Goal: Task Accomplishment & Management: Use online tool/utility

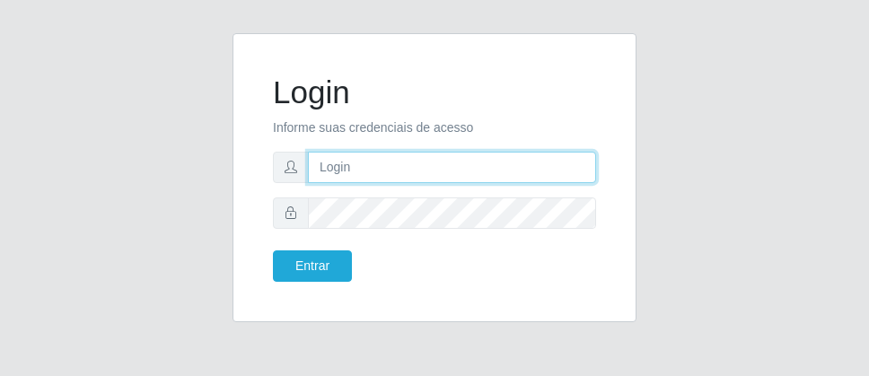
click at [366, 169] on input "text" at bounding box center [452, 167] width 288 height 31
type input "D"
click at [507, 169] on input "text" at bounding box center [452, 167] width 288 height 31
type input "[PERSON_NAME]"
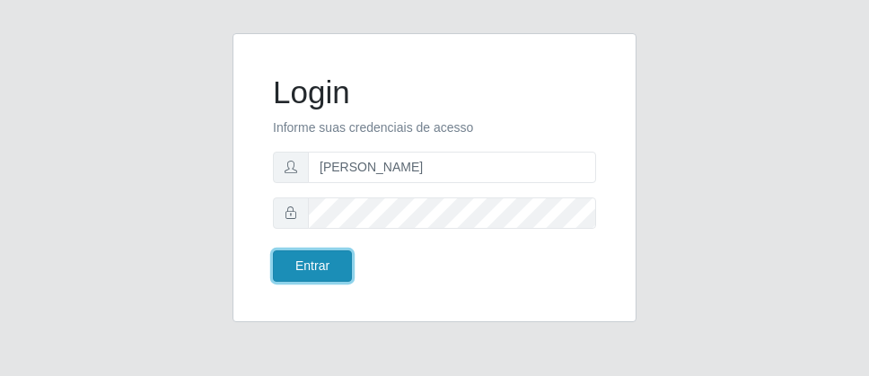
click at [336, 262] on button "Entrar" at bounding box center [312, 265] width 79 height 31
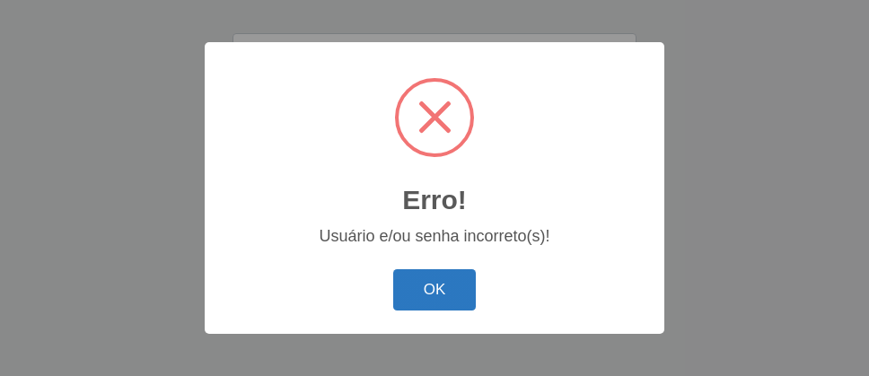
click at [459, 282] on button "OK" at bounding box center [434, 290] width 83 height 42
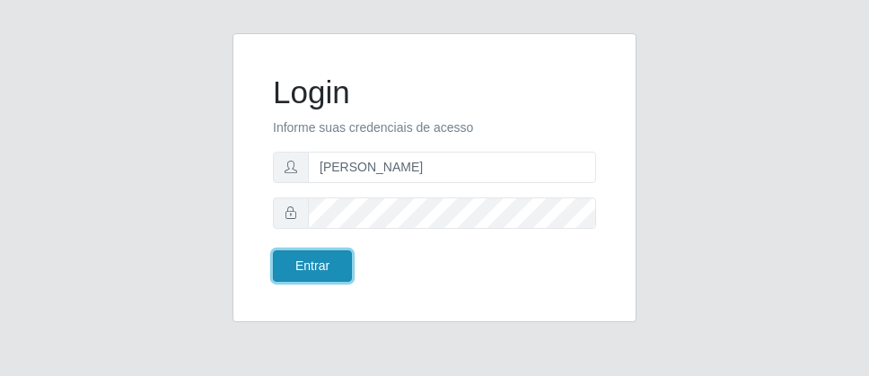
click at [320, 277] on button "Entrar" at bounding box center [312, 265] width 79 height 31
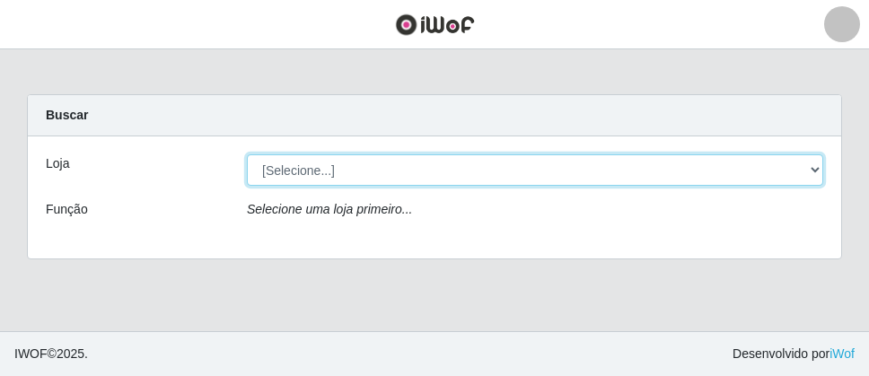
click at [806, 171] on select "[Selecione...] Divino Fogão - [GEOGRAPHIC_DATA]" at bounding box center [535, 169] width 576 height 31
click at [813, 171] on select "[Selecione...] Divino Fogão - [GEOGRAPHIC_DATA]" at bounding box center [535, 169] width 576 height 31
click at [818, 171] on select "[Selecione...] Divino Fogão - [GEOGRAPHIC_DATA]" at bounding box center [535, 169] width 576 height 31
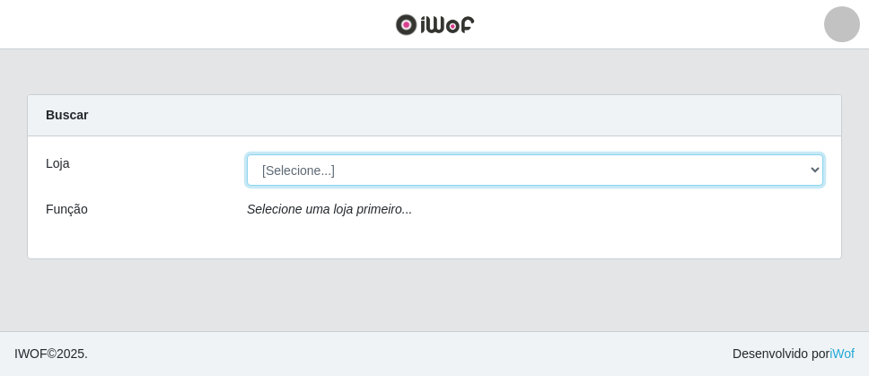
select select "499"
click at [247, 154] on select "[Selecione...] Divino Fogão - [GEOGRAPHIC_DATA]" at bounding box center [535, 169] width 576 height 31
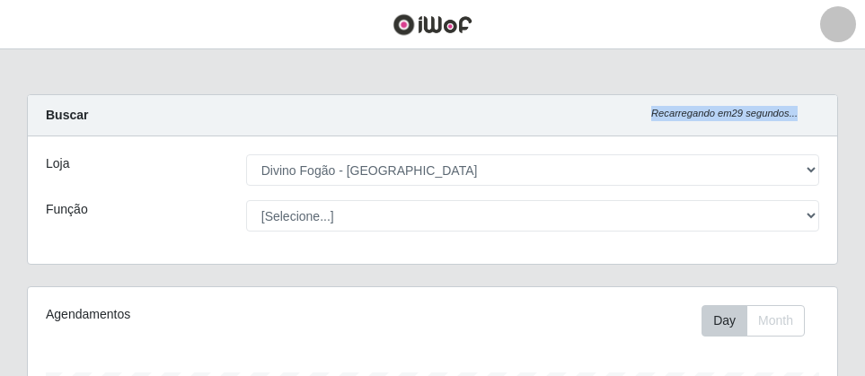
scroll to position [373, 809]
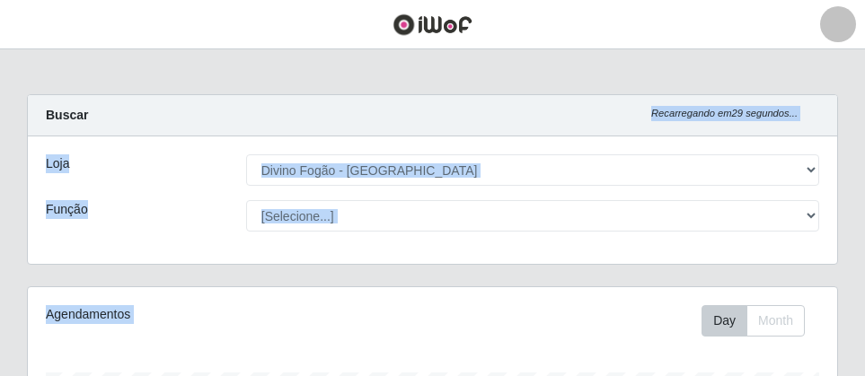
drag, startPoint x: 841, startPoint y: 106, endPoint x: 771, endPoint y: 268, distance: 176.9
click at [841, 258] on div "Carregando... Buscar Recarregando em 28 segundos... Loja [Selecione...] Divino …" at bounding box center [432, 190] width 838 height 192
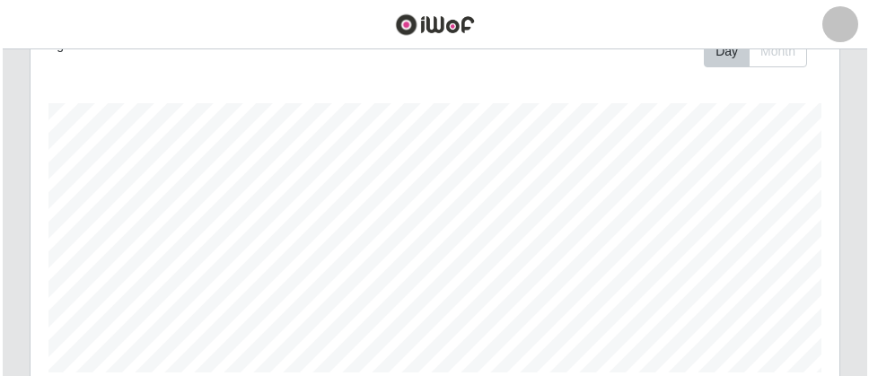
scroll to position [628, 0]
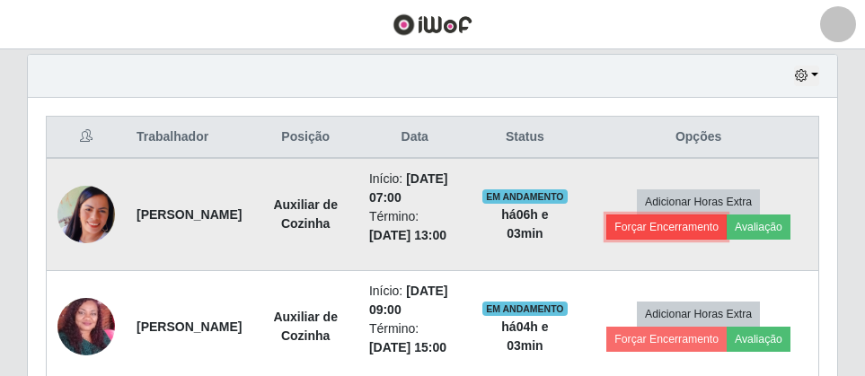
click at [698, 224] on button "Forçar Encerramento" at bounding box center [666, 227] width 120 height 25
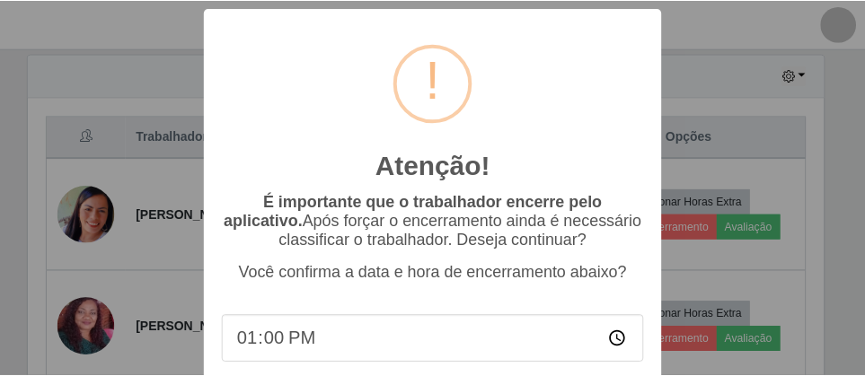
scroll to position [115, 0]
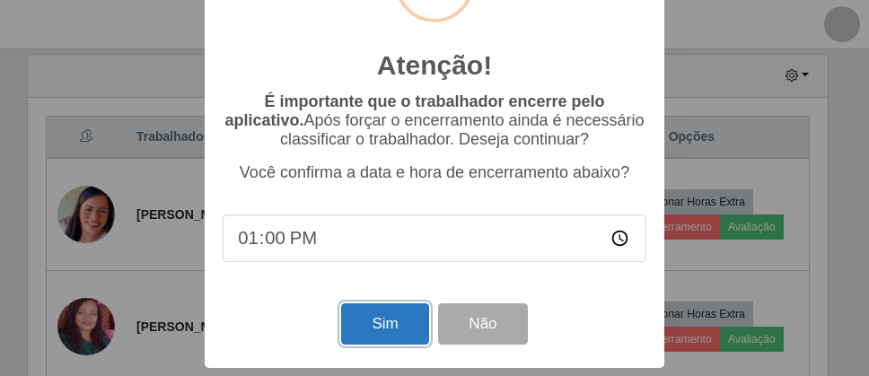
click at [410, 330] on button "Sim" at bounding box center [384, 324] width 87 height 42
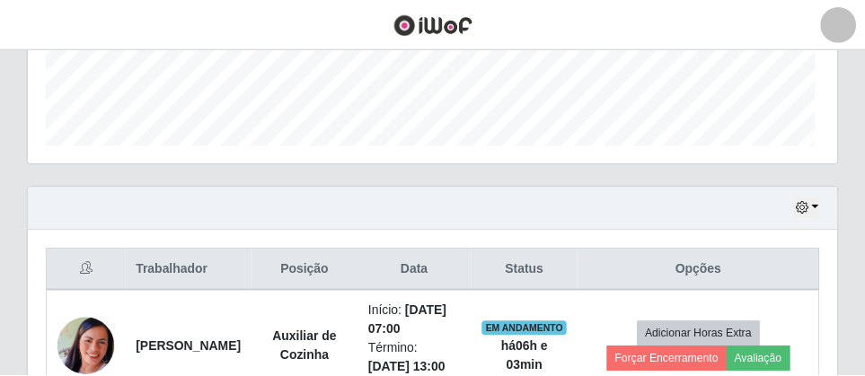
scroll to position [373, 800]
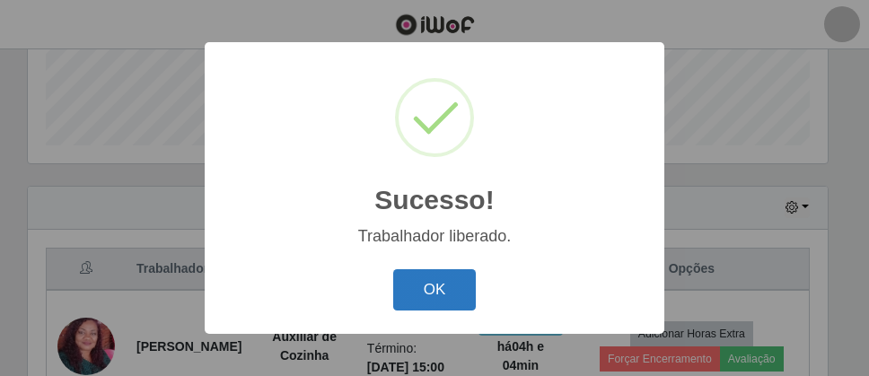
click at [445, 293] on button "OK" at bounding box center [434, 290] width 83 height 42
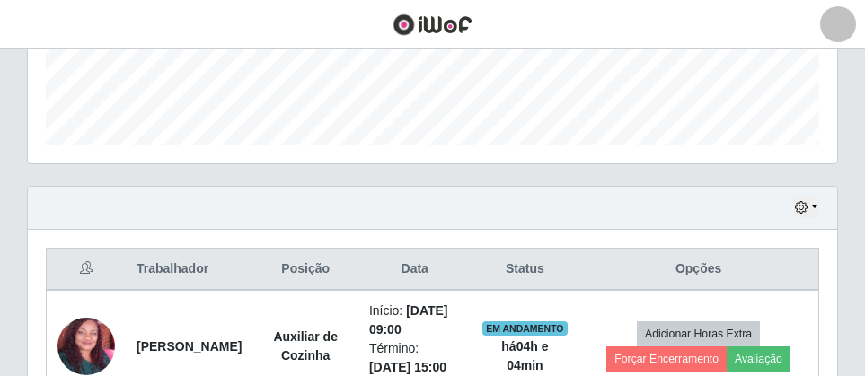
scroll to position [373, 809]
